Goal: Complete application form

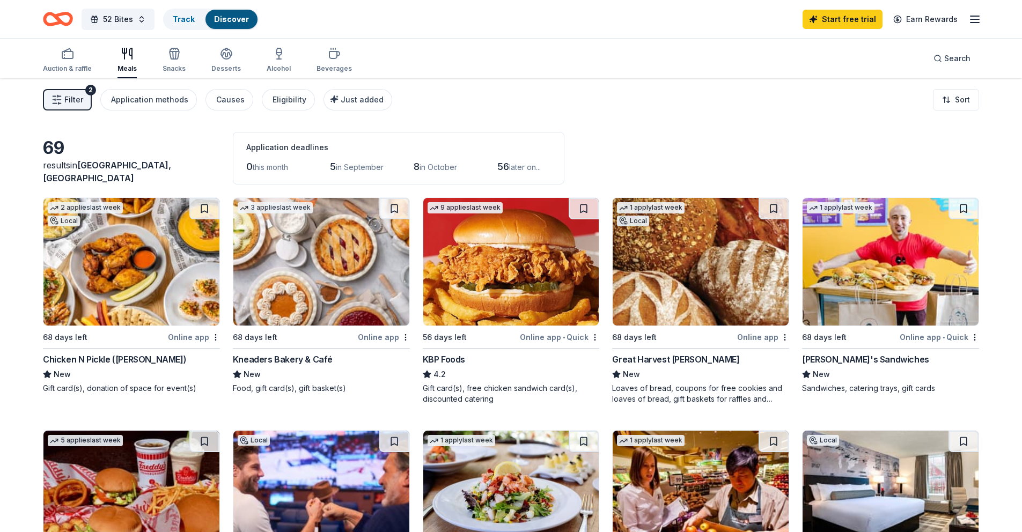
click at [134, 264] on img at bounding box center [131, 262] width 176 height 128
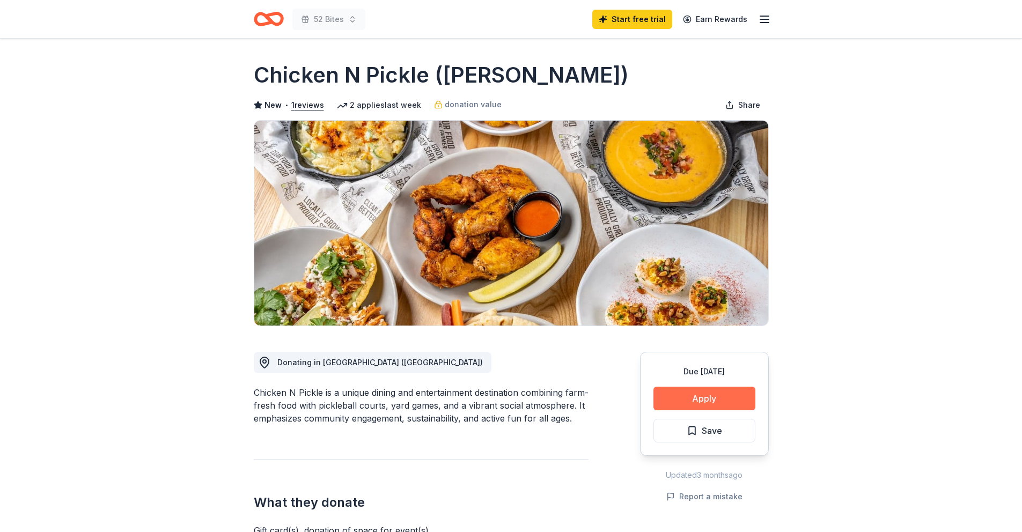
click at [722, 404] on button "Apply" at bounding box center [704, 399] width 102 height 24
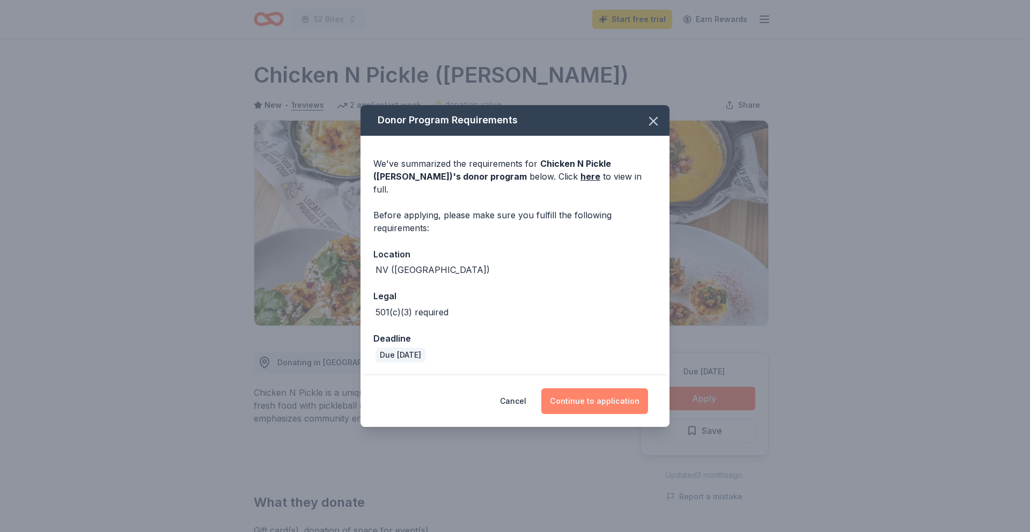
click at [609, 400] on button "Continue to application" at bounding box center [594, 401] width 107 height 26
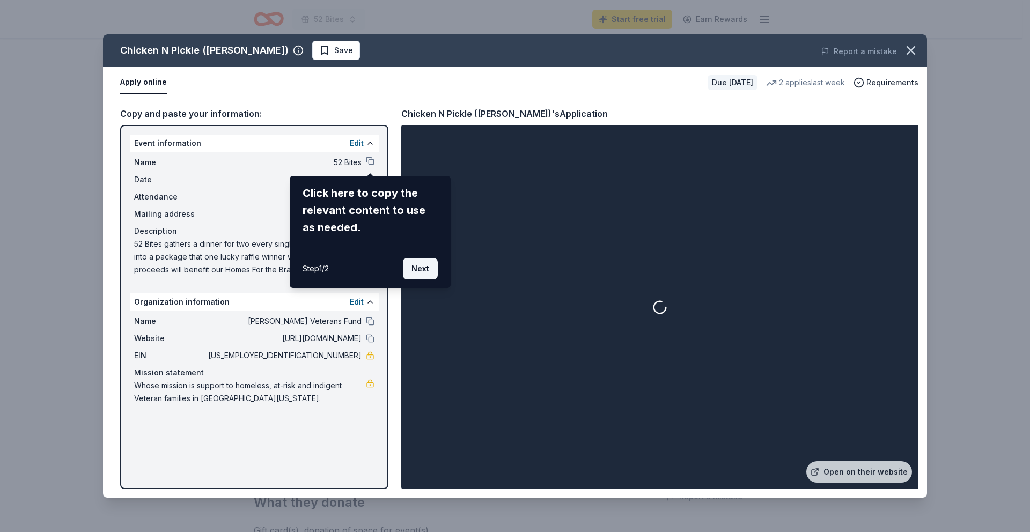
click at [429, 269] on button "Next" at bounding box center [420, 268] width 35 height 21
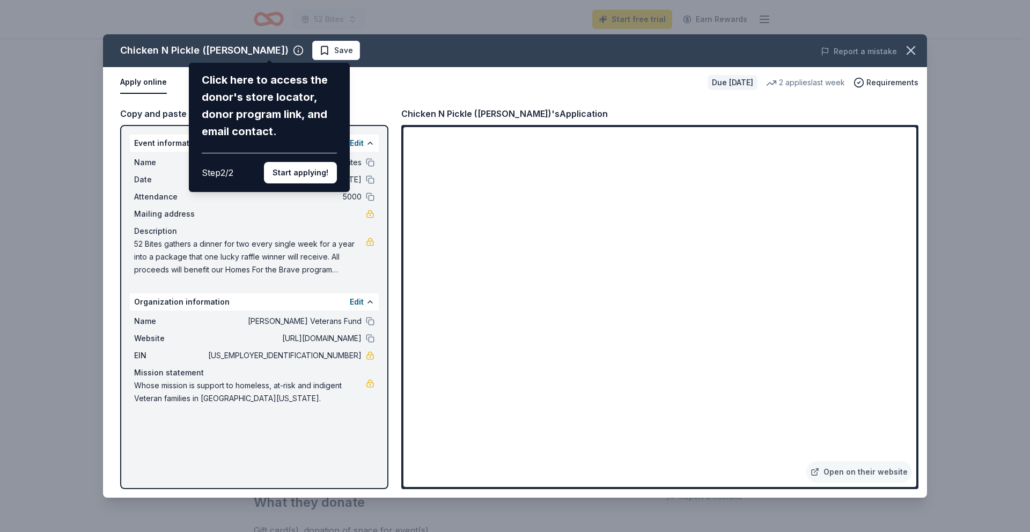
click at [712, 460] on div "Chicken N Pickle ([PERSON_NAME]) Click here to access the donor's store locator…" at bounding box center [515, 265] width 824 height 463
click at [683, 461] on div "Chicken N Pickle ([PERSON_NAME]) Click here to access the donor's store locator…" at bounding box center [515, 265] width 824 height 463
click at [524, 303] on div "Chicken N Pickle ([PERSON_NAME]) Click here to access the donor's store locator…" at bounding box center [515, 265] width 824 height 463
click at [324, 175] on button "Start applying!" at bounding box center [300, 172] width 73 height 21
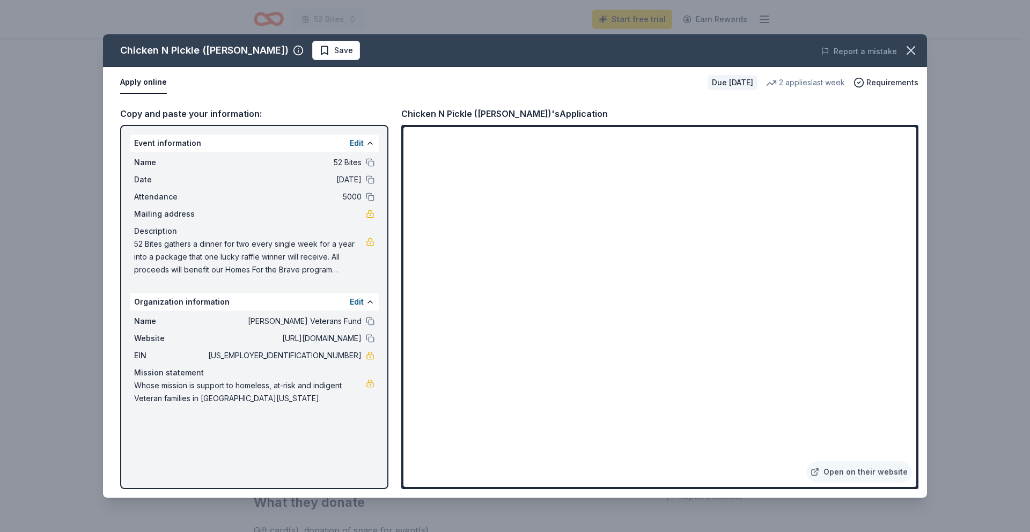
click at [536, 308] on div "Chicken N Pickle ([PERSON_NAME]) Save Report a mistake Apply online Due [DATE] …" at bounding box center [515, 265] width 824 height 463
click at [706, 462] on div "Chicken N Pickle ([PERSON_NAME]) Save Report a mistake Apply online Due [DATE] …" at bounding box center [515, 265] width 824 height 463
drag, startPoint x: 707, startPoint y: 462, endPoint x: 913, endPoint y: 323, distance: 248.1
click at [911, 50] on icon "button" at bounding box center [911, 51] width 8 height 8
